Goal: Task Accomplishment & Management: Use online tool/utility

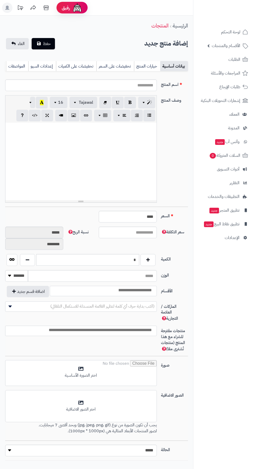
select select
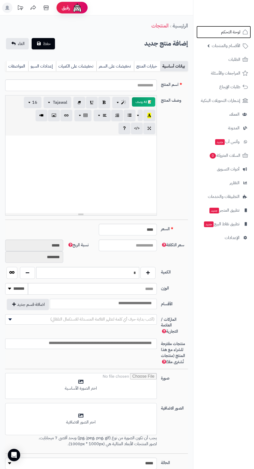
click at [235, 31] on span "لوحة التحكم" at bounding box center [230, 31] width 19 height 7
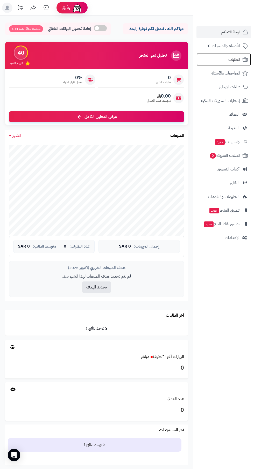
click at [234, 60] on span "الطلبات" at bounding box center [234, 59] width 12 height 7
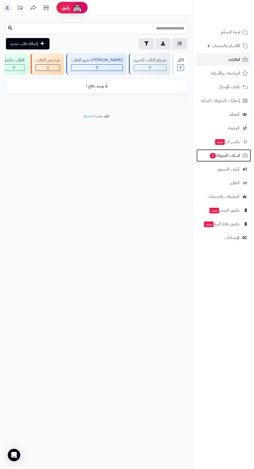
click at [223, 155] on span "السلات المتروكة 0" at bounding box center [224, 155] width 31 height 7
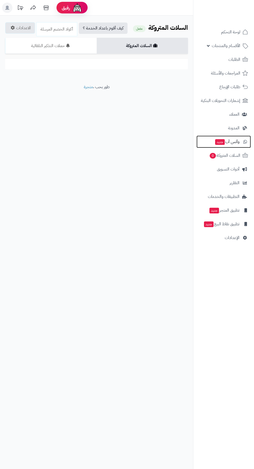
click at [228, 142] on span "وآتس آب جديد" at bounding box center [226, 141] width 25 height 7
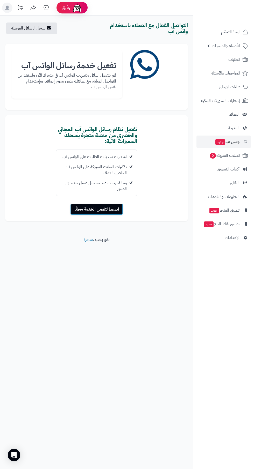
click at [94, 212] on button "اضغط لتفعيل الخدمة مجانًا" at bounding box center [96, 209] width 53 height 11
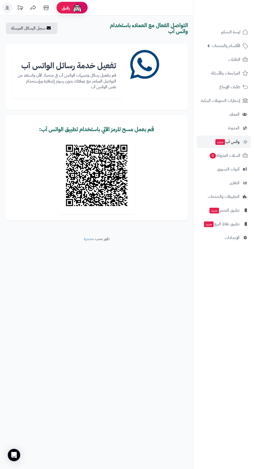
click at [84, 189] on img at bounding box center [97, 176] width 78 height 78
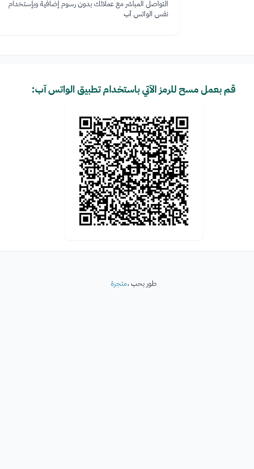
click at [120, 190] on img at bounding box center [97, 176] width 78 height 78
click at [115, 188] on img at bounding box center [97, 176] width 78 height 78
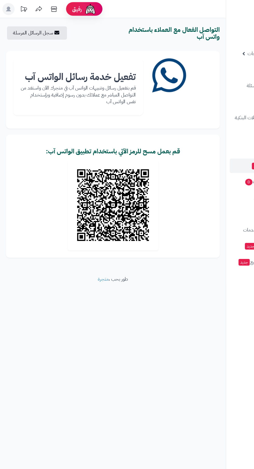
click at [47, 64] on b "تفعيل خدمة رسائل الواتس آب" at bounding box center [68, 66] width 95 height 12
click at [104, 73] on p "قم بتفعيل رسائل وتنبيهات الواتس آب في متجرك الآن واستفد من التواصل المباشر مع ع…" at bounding box center [67, 81] width 98 height 18
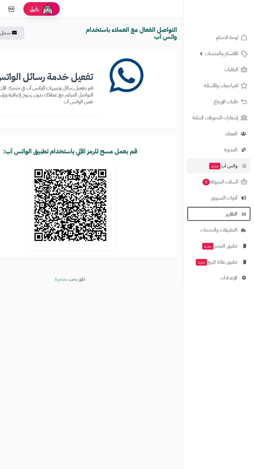
click at [236, 185] on span "التقارير" at bounding box center [234, 182] width 10 height 7
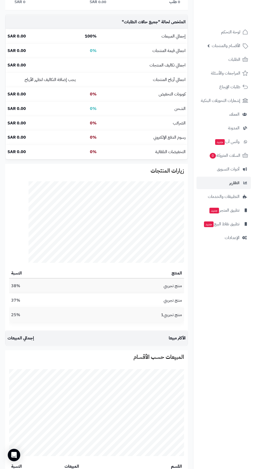
scroll to position [233, 0]
